Goal: Task Accomplishment & Management: Manage account settings

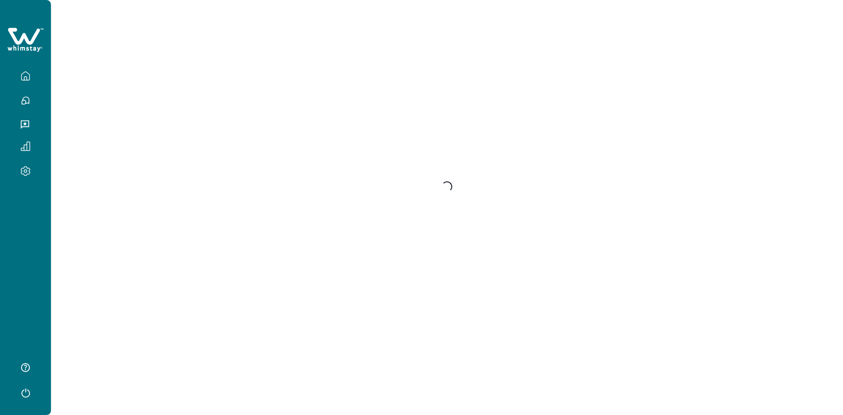
click at [23, 391] on icon "button" at bounding box center [25, 392] width 13 height 13
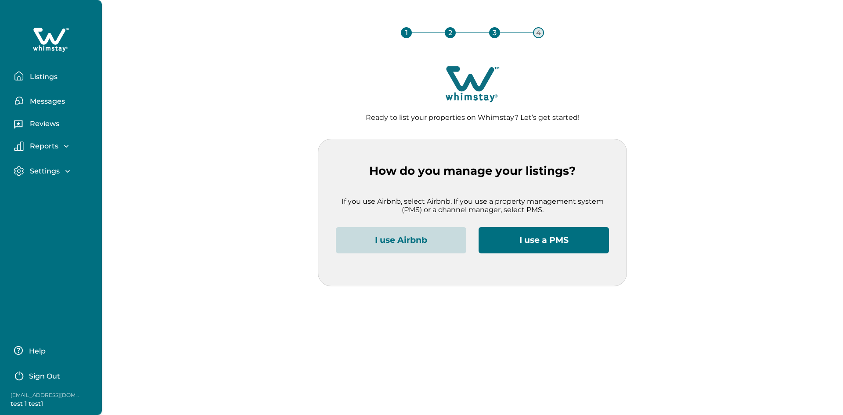
click at [44, 373] on p "Sign Out" at bounding box center [44, 376] width 31 height 9
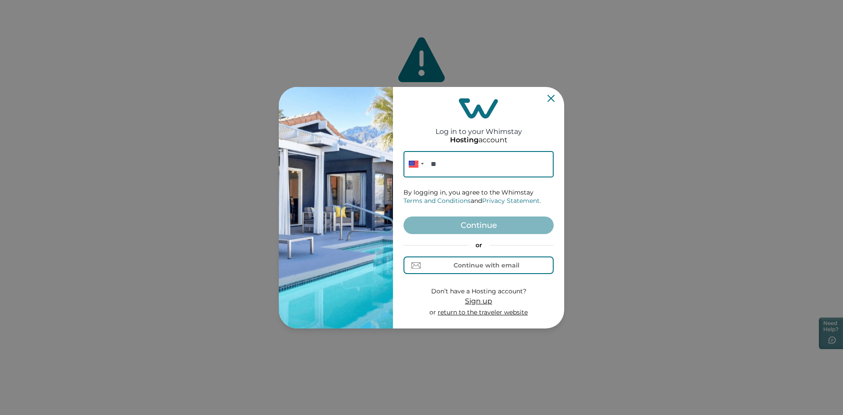
click at [550, 95] on icon "Close" at bounding box center [551, 98] width 7 height 7
